Goal: Find specific page/section: Find specific page/section

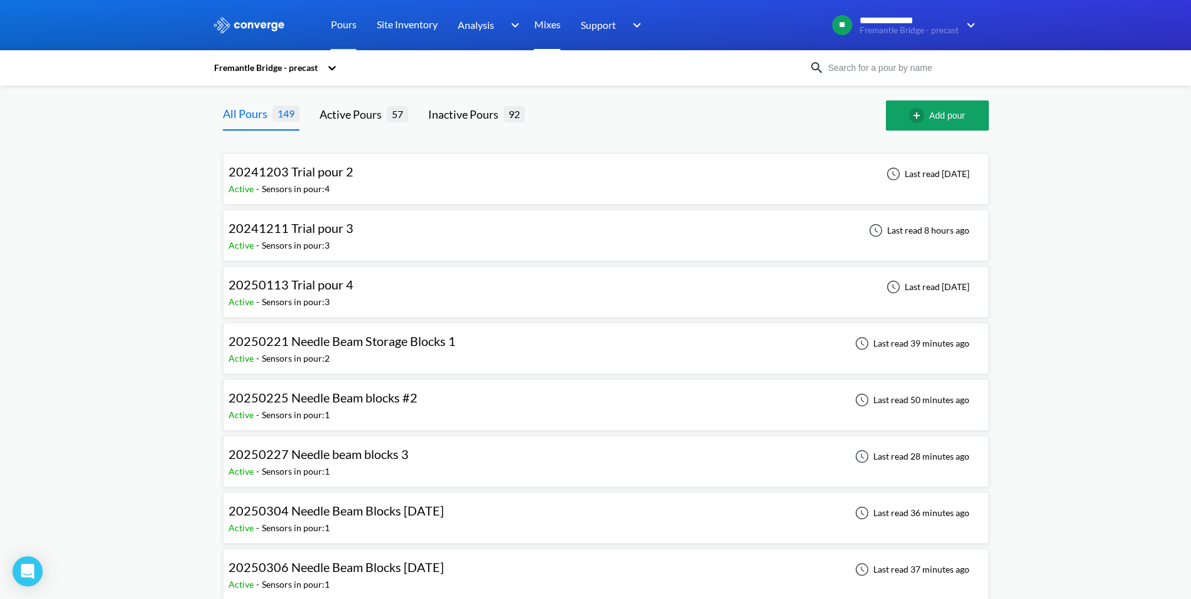
click at [554, 20] on link "Mixes" at bounding box center [547, 25] width 26 height 50
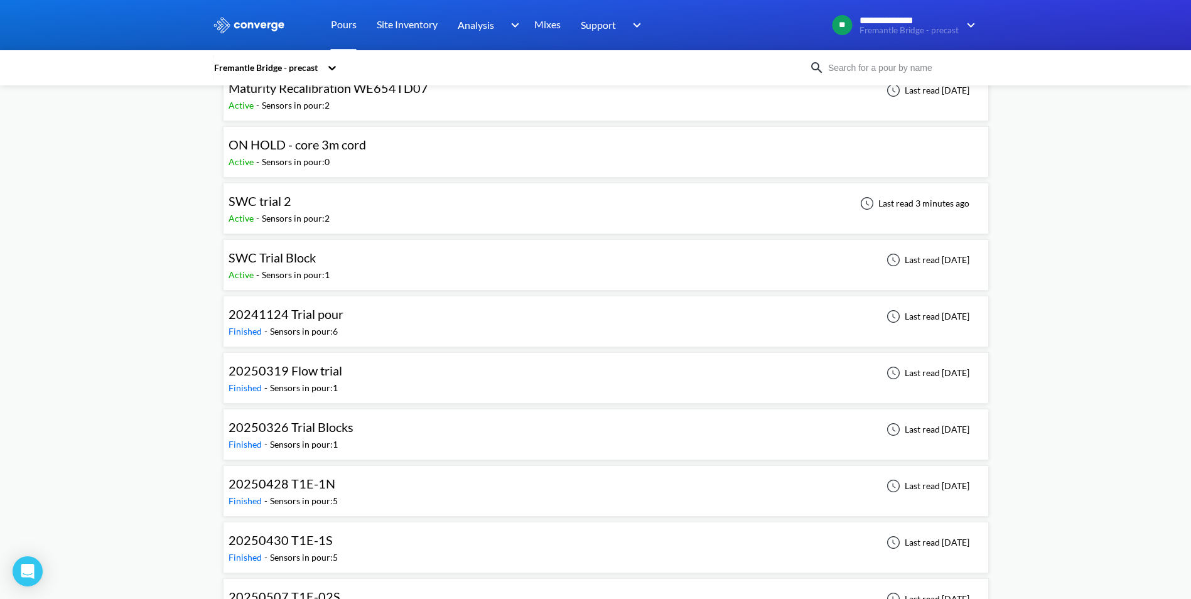
scroll to position [2888, 0]
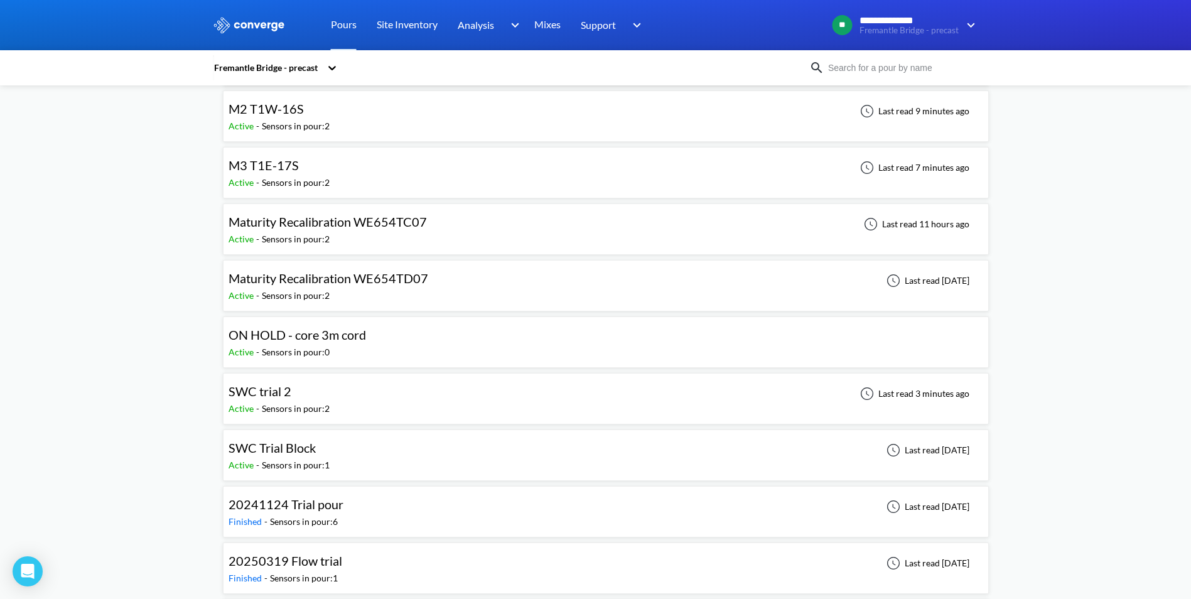
click at [380, 277] on span "Maturity Recalibration WE654TD07" at bounding box center [329, 278] width 200 height 15
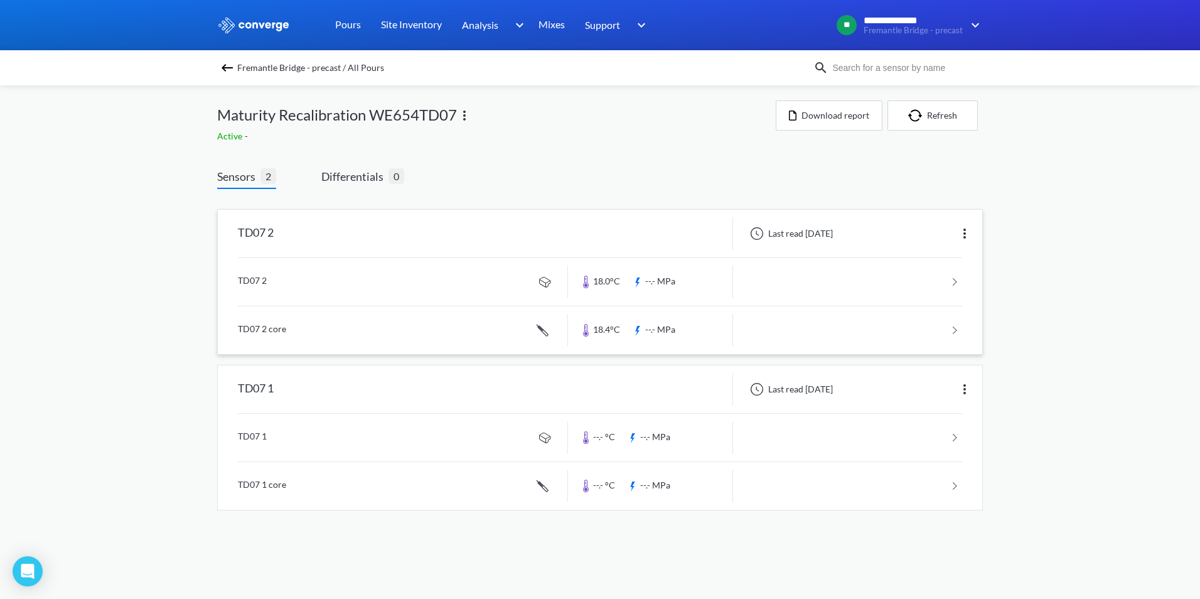
click at [942, 274] on link at bounding box center [600, 282] width 724 height 48
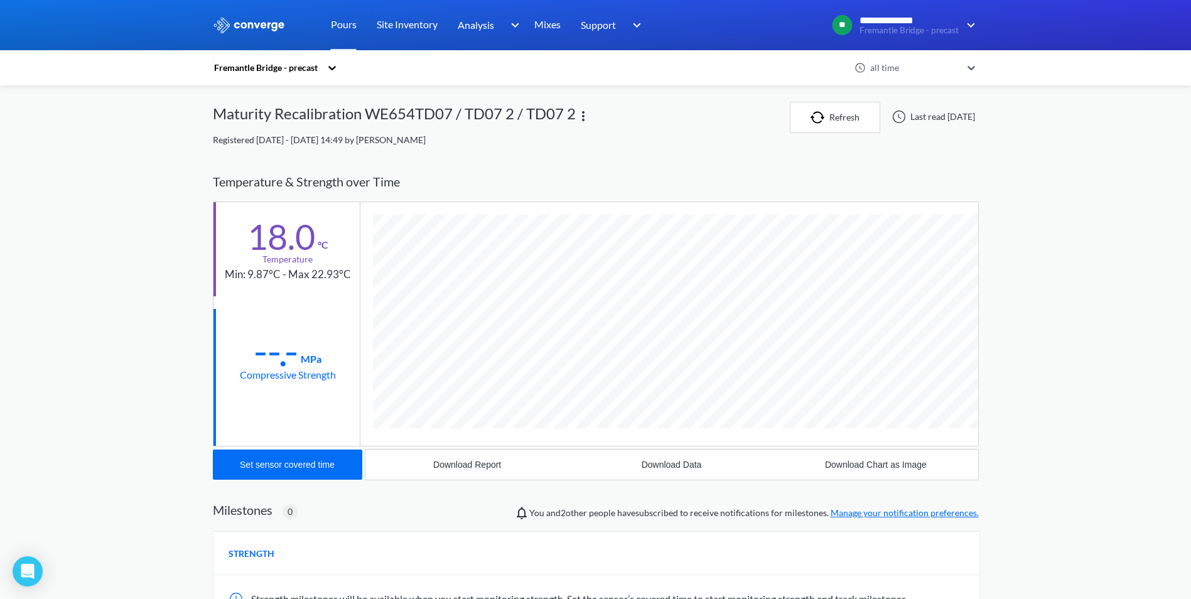
scroll to position [663, 766]
